Goal: Communication & Community: Answer question/provide support

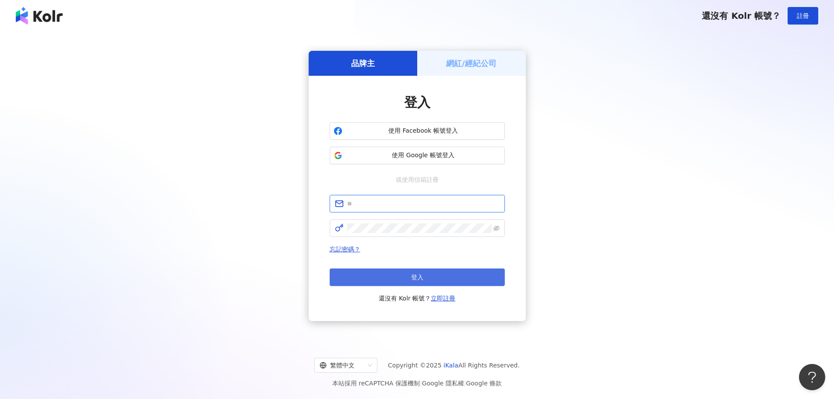
type input "**********"
click at [426, 282] on button "登入" at bounding box center [417, 277] width 175 height 18
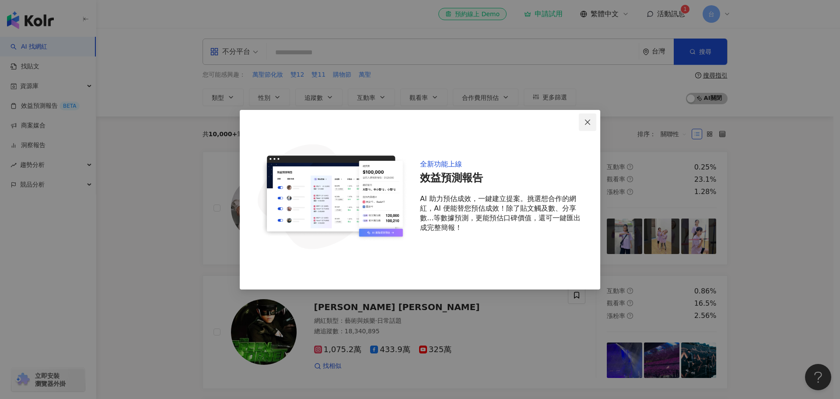
click at [585, 123] on icon "close" at bounding box center [587, 122] width 7 height 7
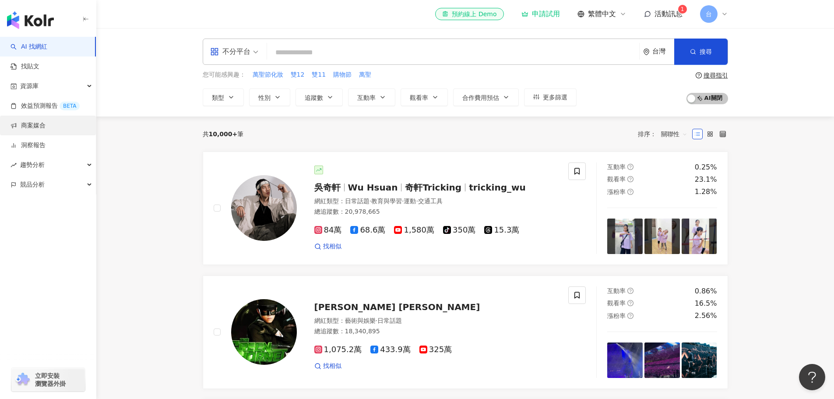
click at [46, 130] on link "商案媒合" at bounding box center [28, 125] width 35 height 9
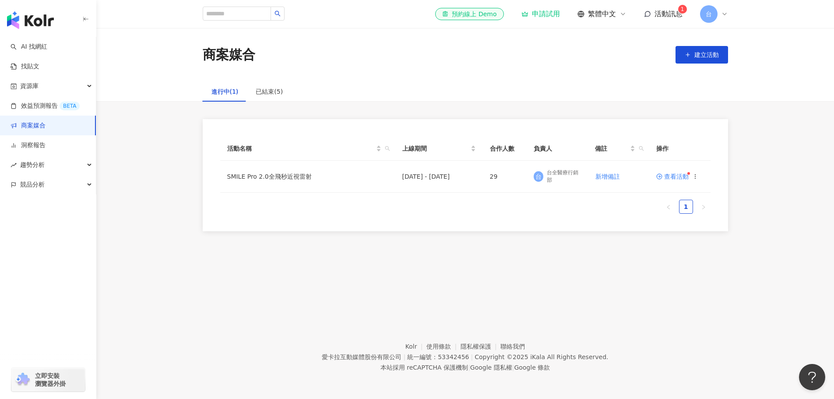
click at [664, 12] on span "活動訊息" at bounding box center [668, 14] width 28 height 8
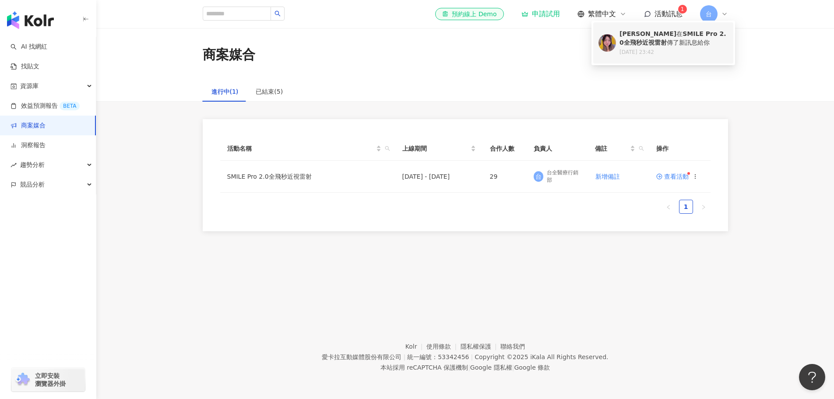
click at [668, 45] on div "[PERSON_NAME] 在 SMILE Pro 2.0全飛秒近視雷射 傳了新訊息給你" at bounding box center [673, 38] width 109 height 17
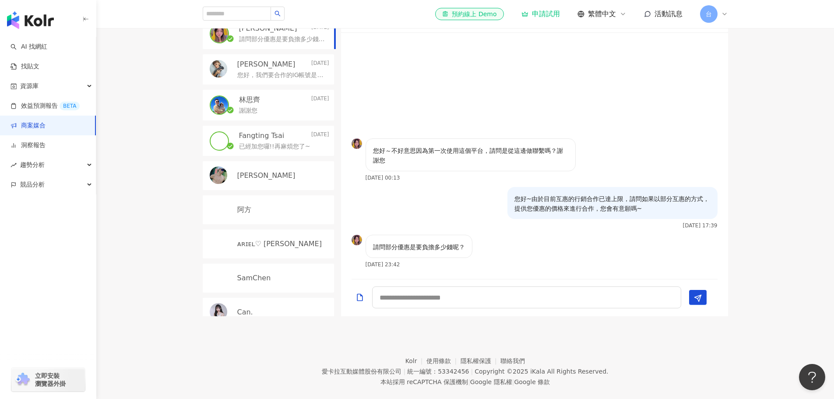
scroll to position [276, 0]
